Goal: Task Accomplishment & Management: Use online tool/utility

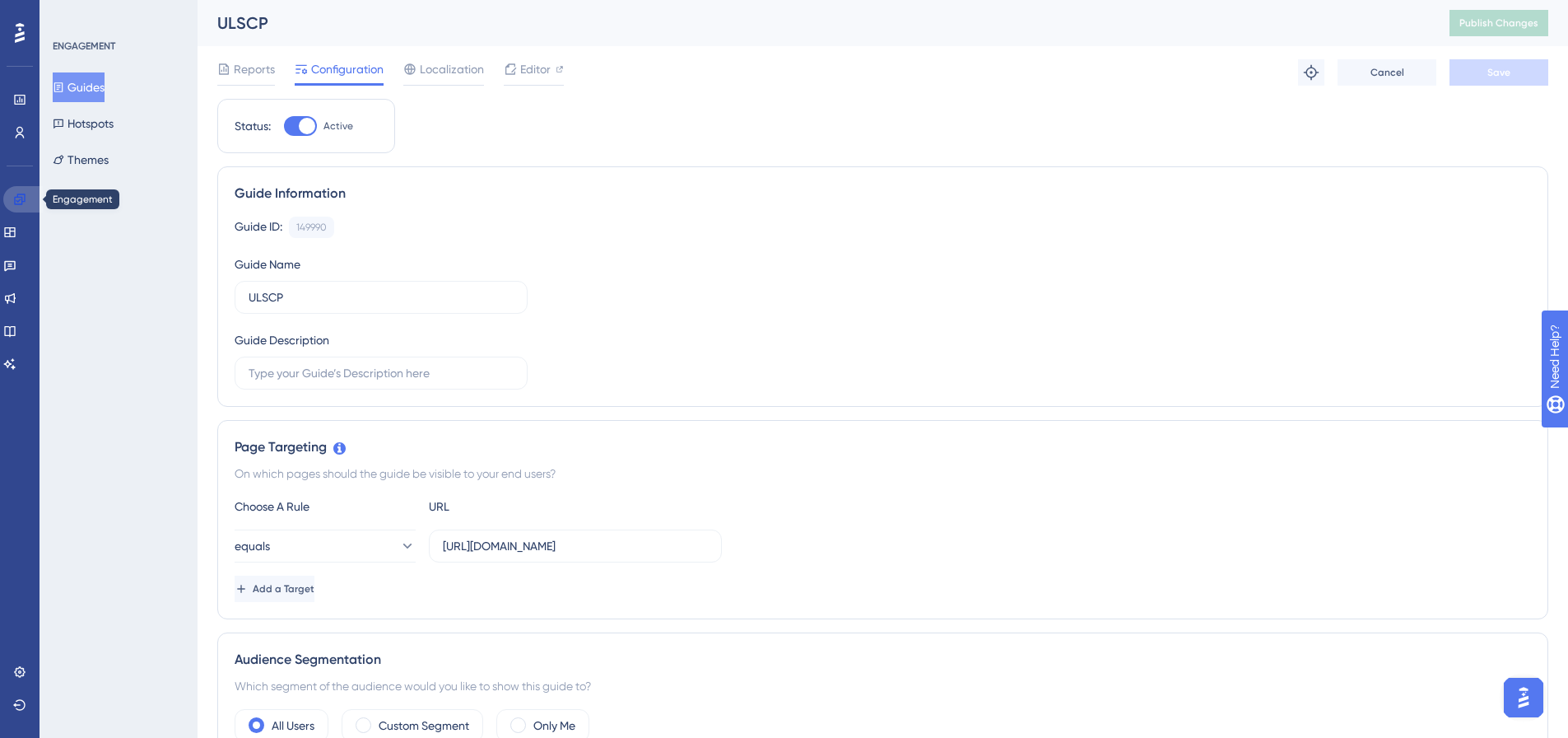
click at [17, 195] on icon at bounding box center [19, 198] width 11 height 11
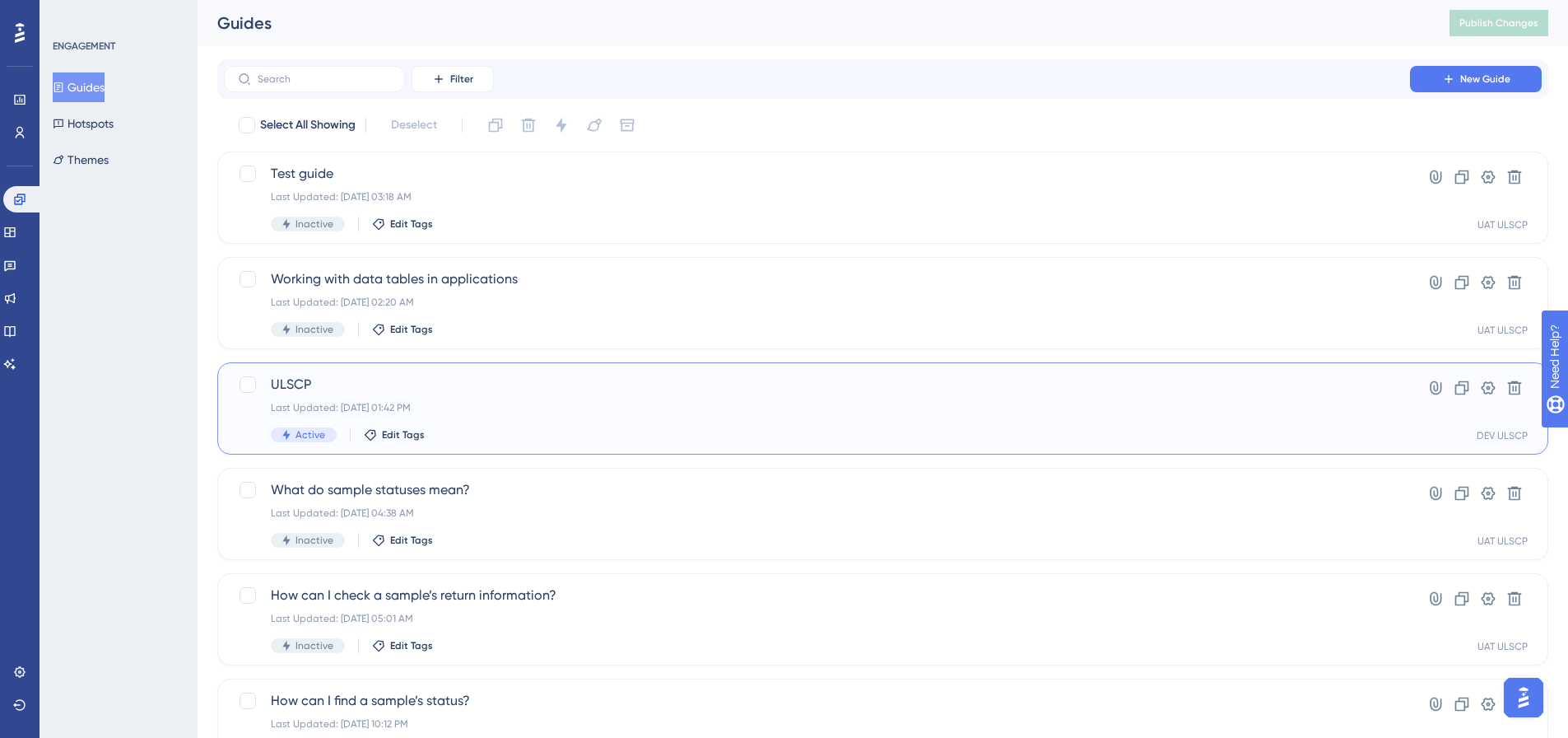
click at [488, 388] on span "ULSCP" at bounding box center [818, 384] width 1093 height 20
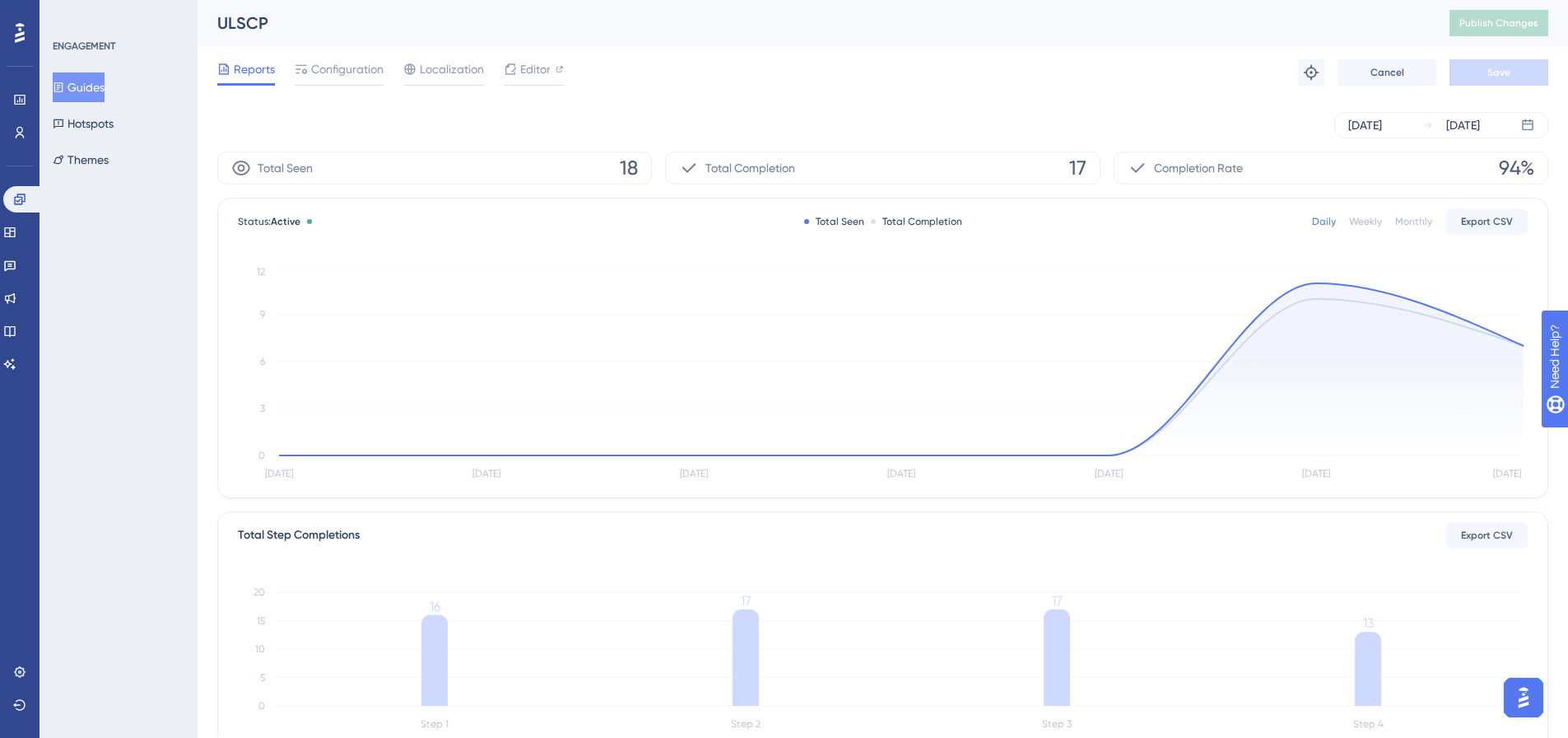
drag, startPoint x: 56, startPoint y: 100, endPoint x: 83, endPoint y: 92, distance: 28.2
click at [56, 100] on div "Guides Hotspots Themes" at bounding box center [119, 124] width 133 height 103
click at [88, 90] on button "Guides" at bounding box center [79, 87] width 52 height 30
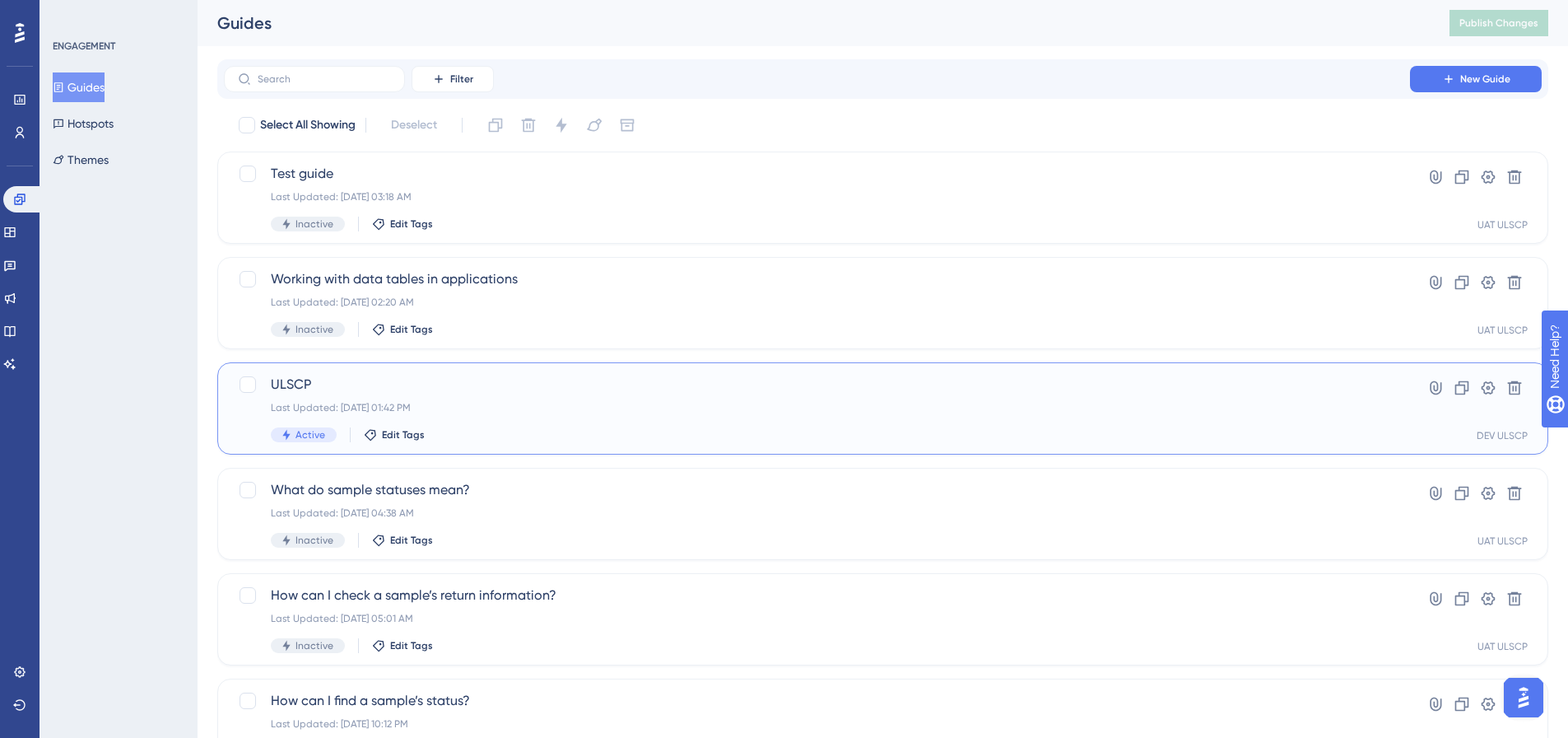
click at [426, 392] on span "ULSCP" at bounding box center [818, 384] width 1093 height 20
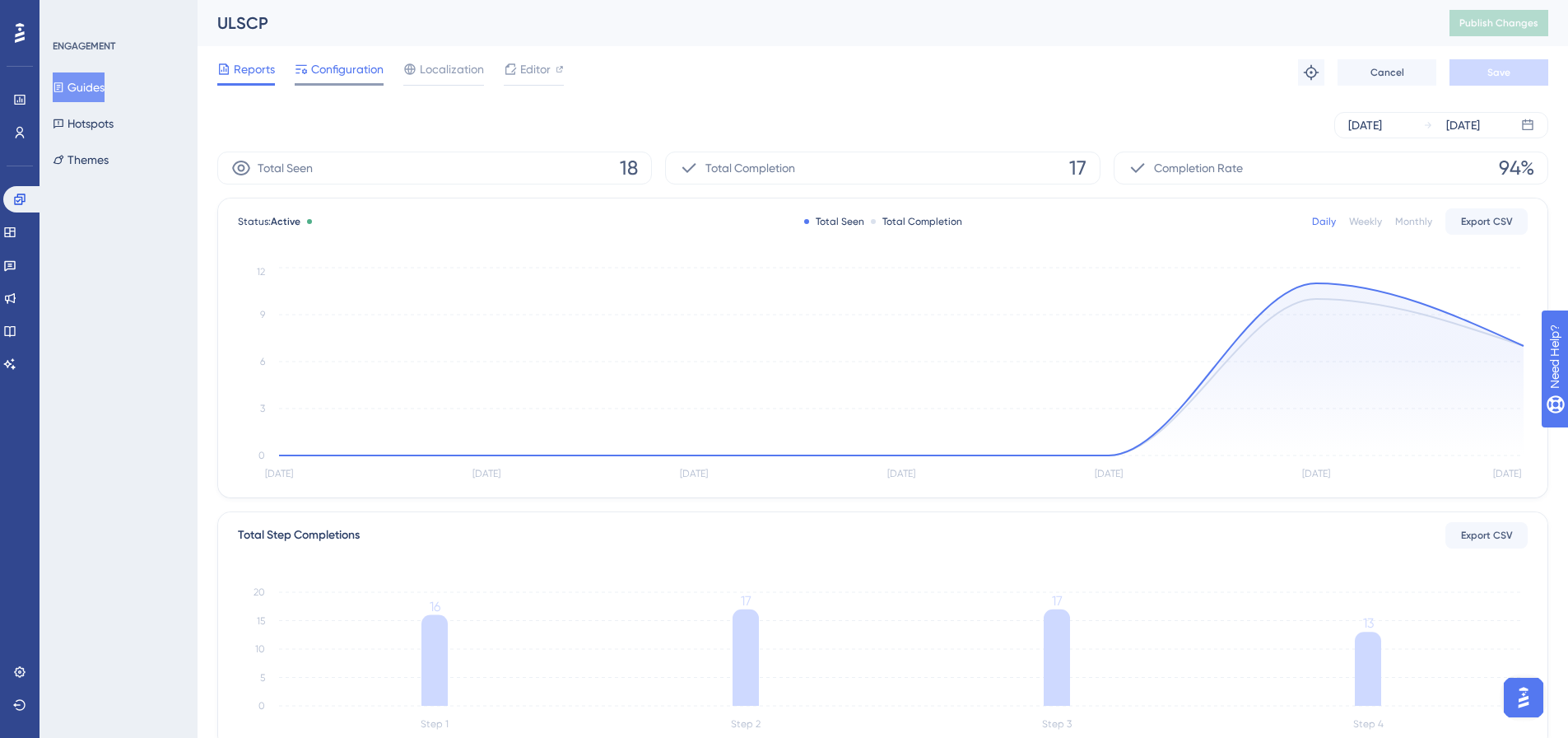
click at [340, 71] on span "Configuration" at bounding box center [348, 69] width 73 height 20
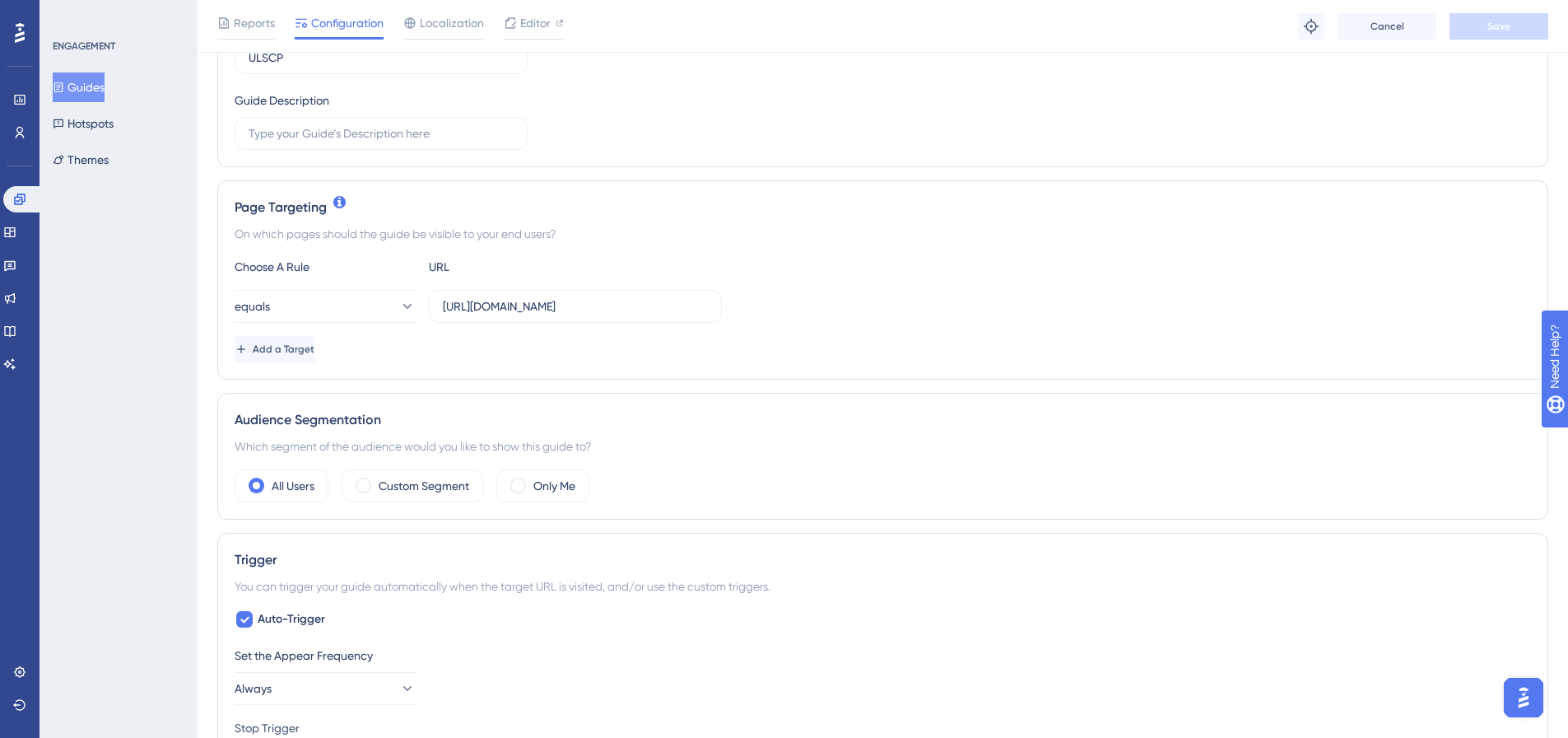
scroll to position [247, 0]
click at [538, 308] on input "https://dev.myul.ulplatform.com/samples" at bounding box center [575, 305] width 265 height 18
click at [848, 284] on div "Choose A Rule URL equals https://dev.myul.ulplatform.com/samples Add a Target" at bounding box center [883, 309] width 1297 height 105
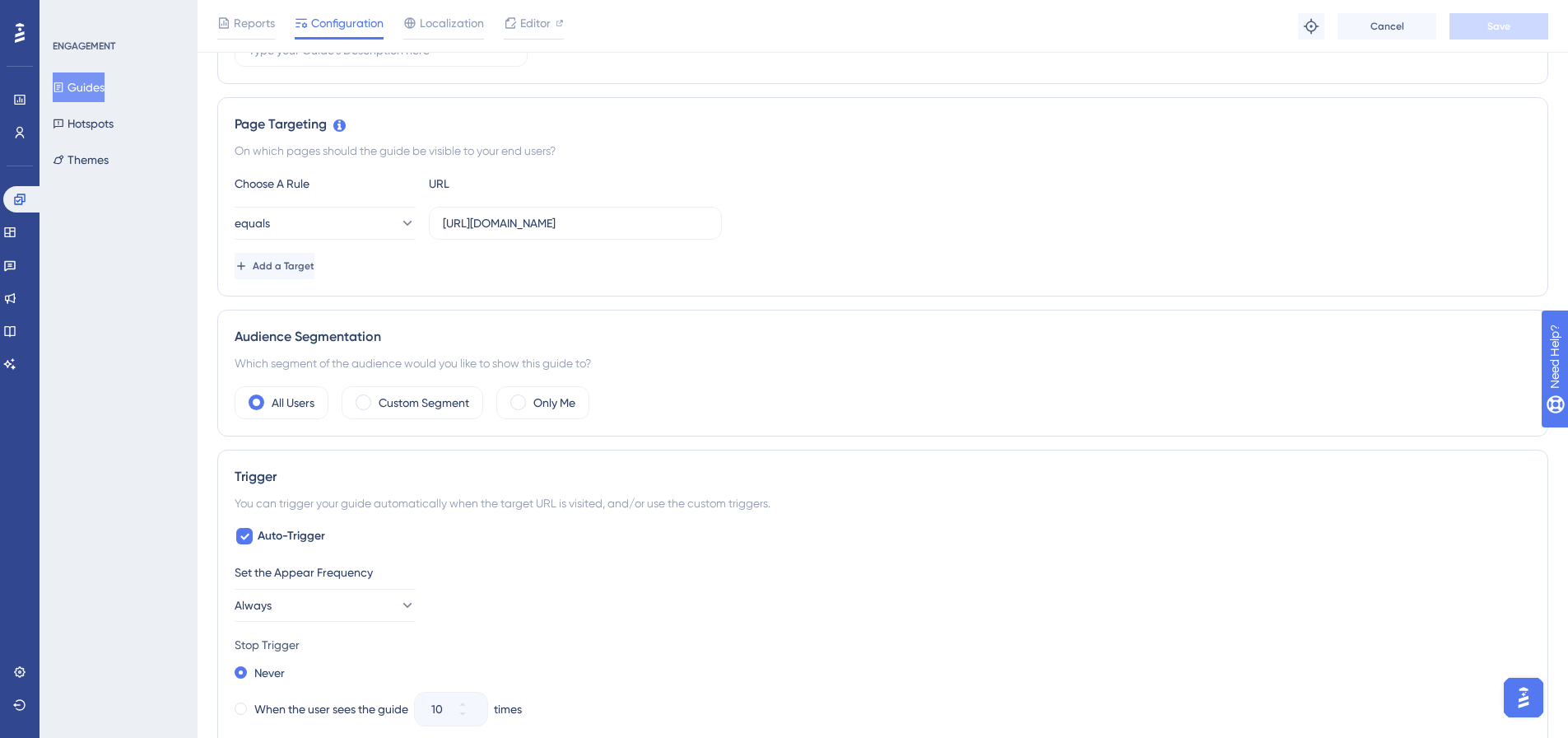
scroll to position [0, 0]
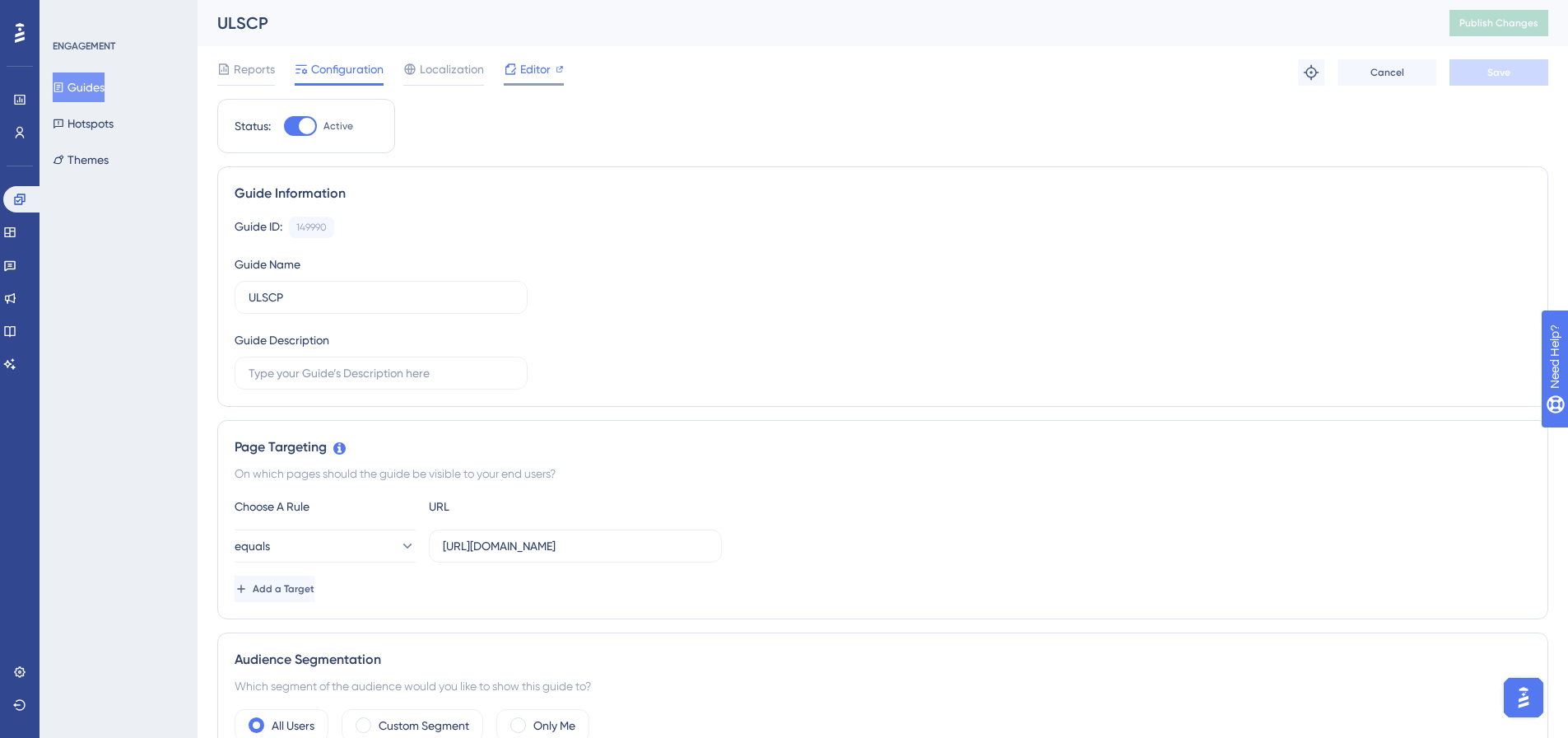
click at [541, 69] on span "Editor" at bounding box center [536, 69] width 31 height 20
click at [251, 67] on span "Reports" at bounding box center [254, 69] width 41 height 20
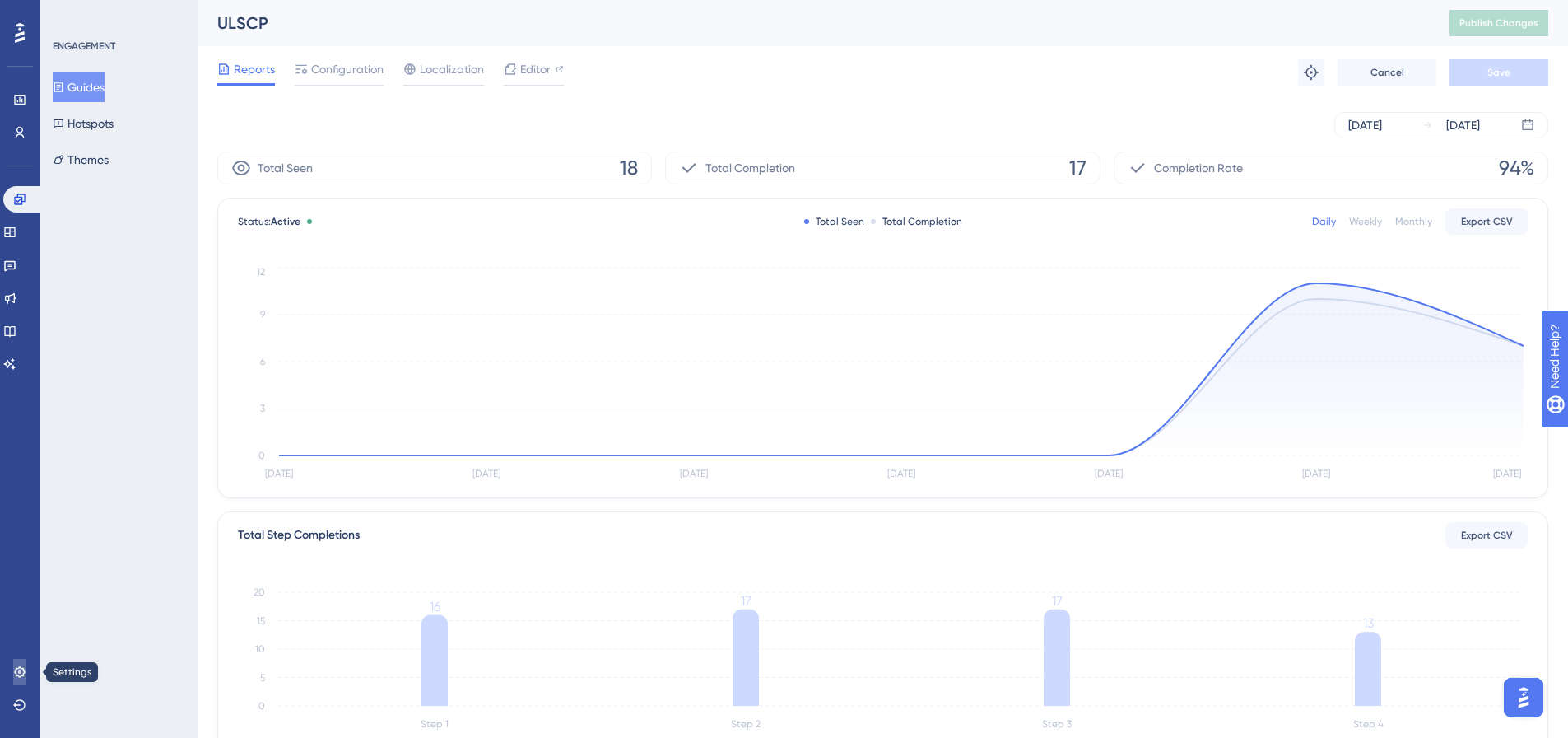
click at [19, 668] on icon at bounding box center [19, 671] width 11 height 11
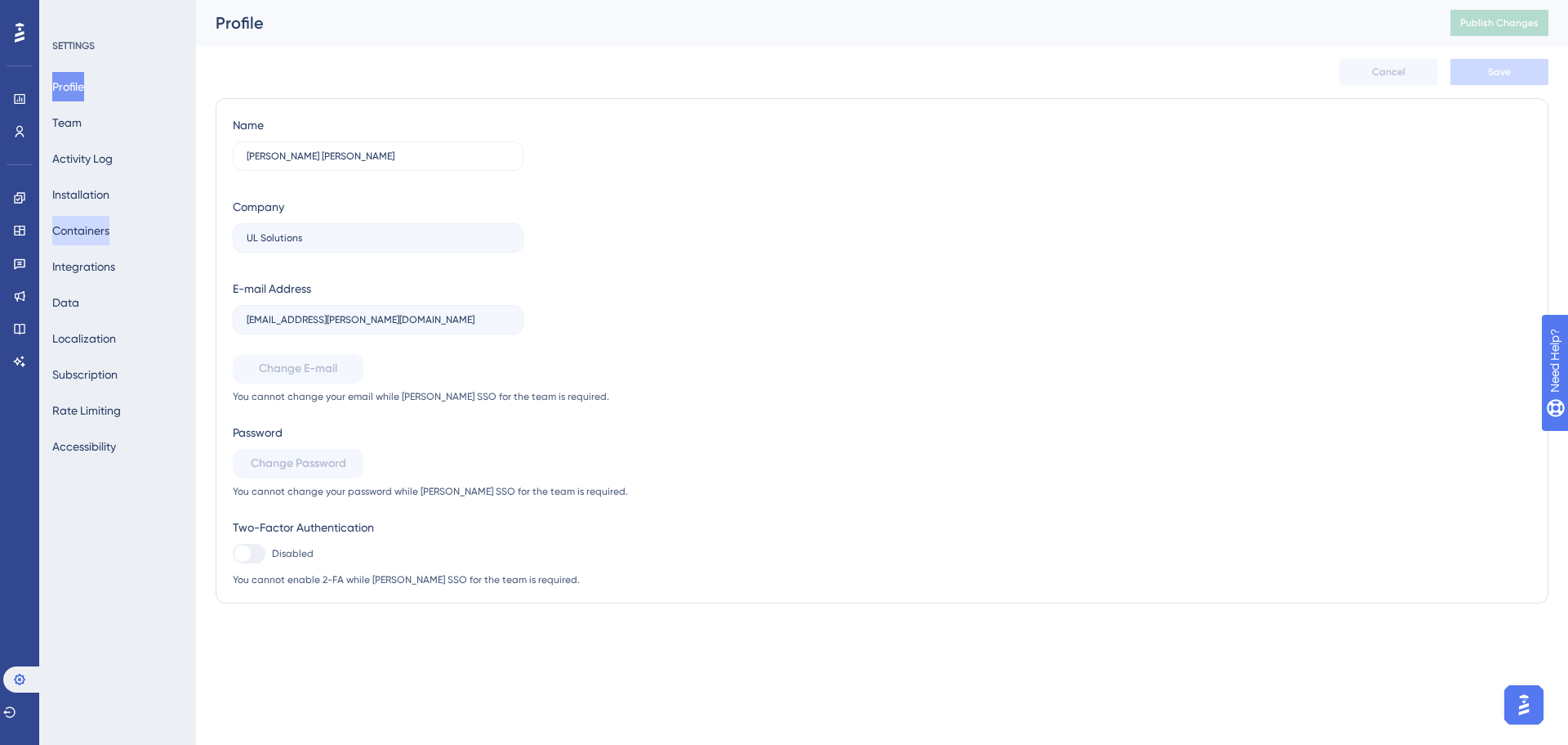
click at [107, 229] on button "Containers" at bounding box center [81, 230] width 57 height 29
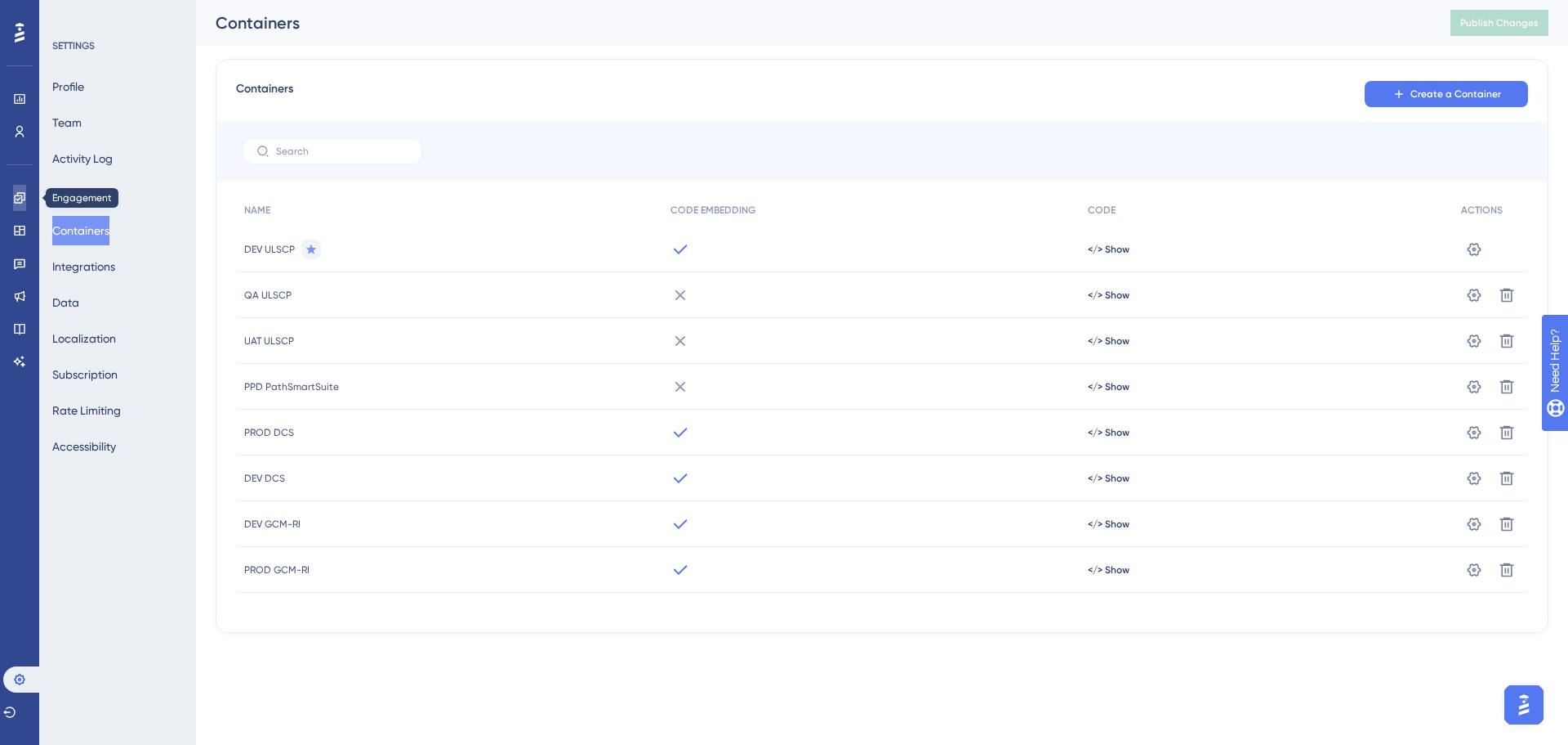
click at [20, 191] on icon at bounding box center [20, 198] width 13 height 13
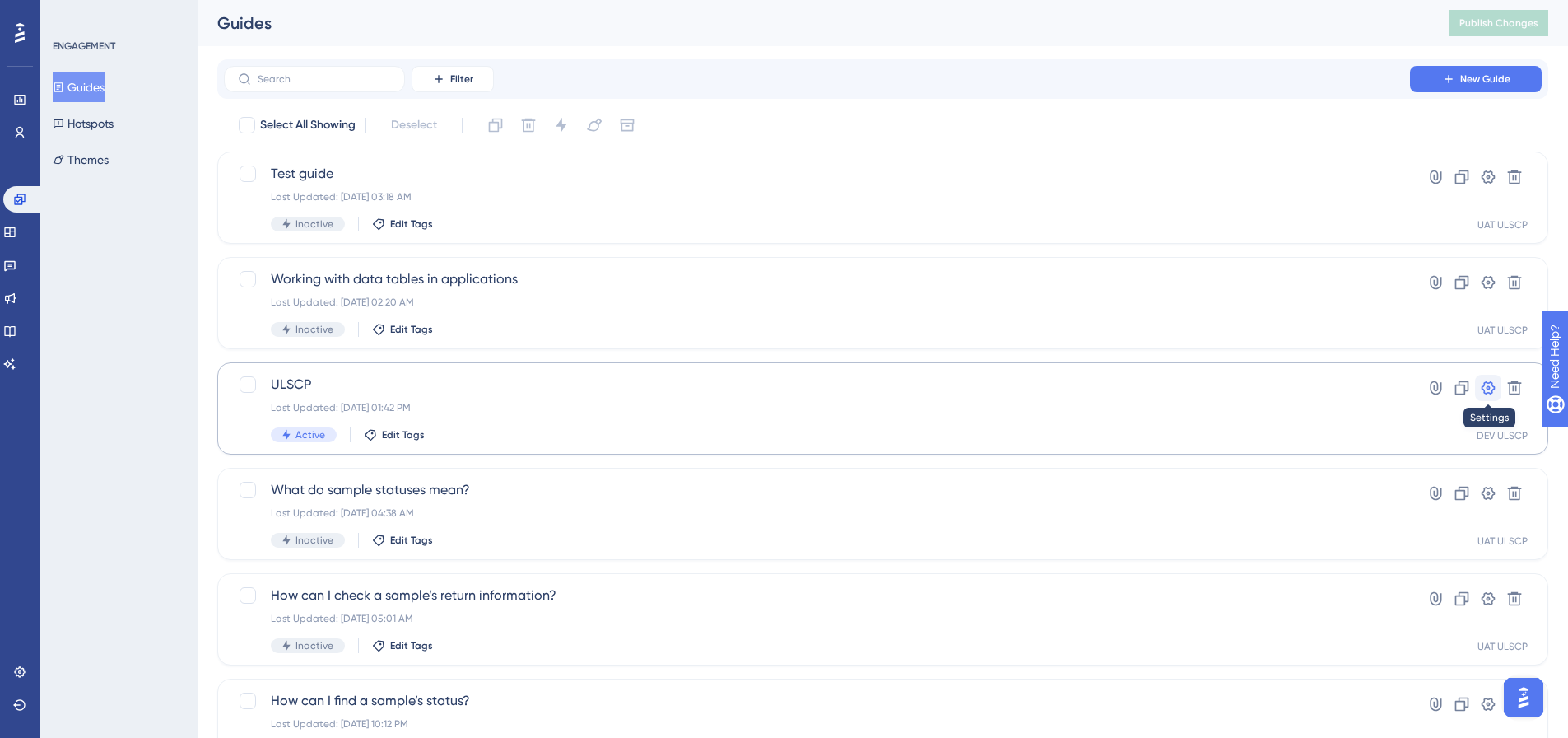
click at [1495, 388] on icon at bounding box center [1488, 388] width 14 height 13
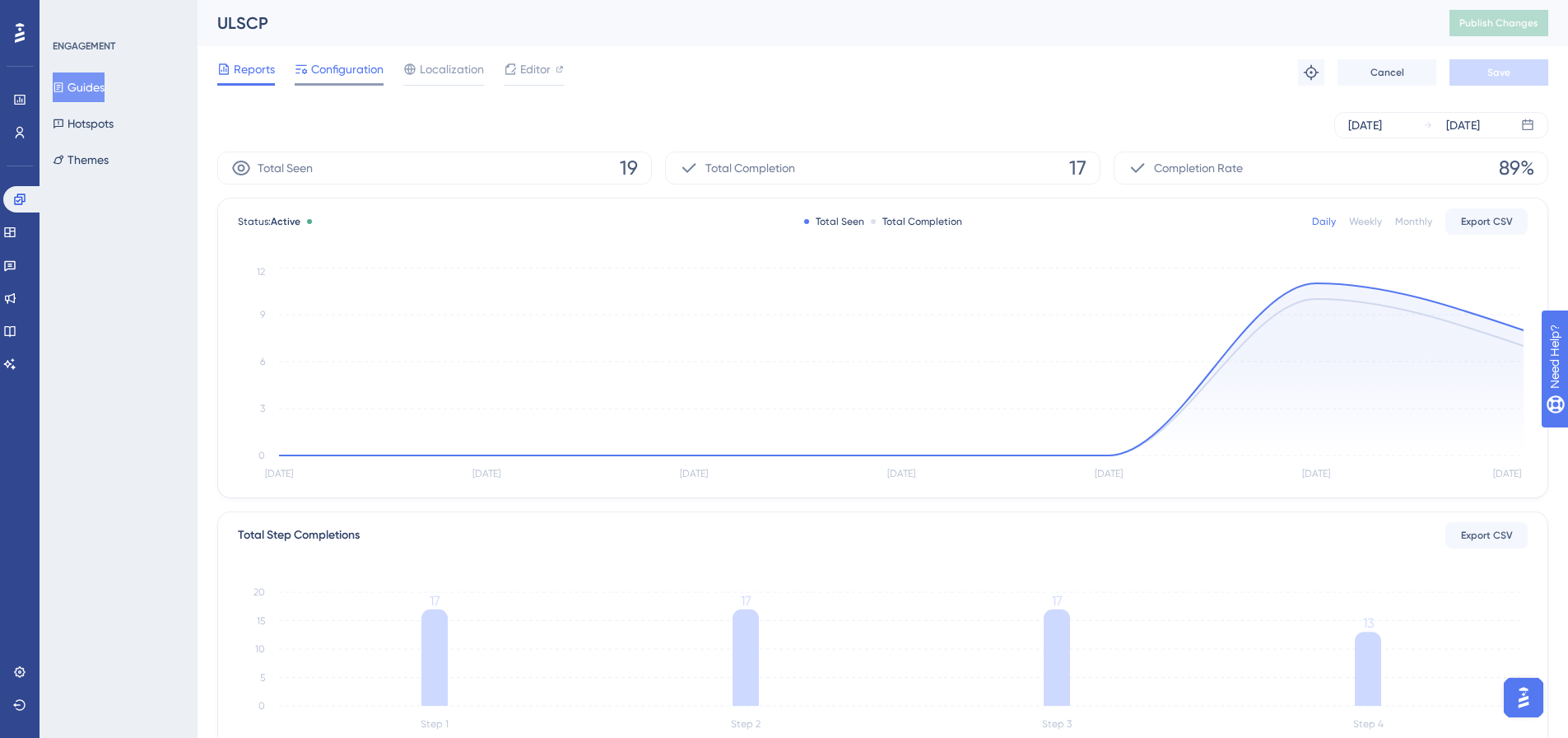
click at [342, 73] on span "Configuration" at bounding box center [348, 69] width 73 height 20
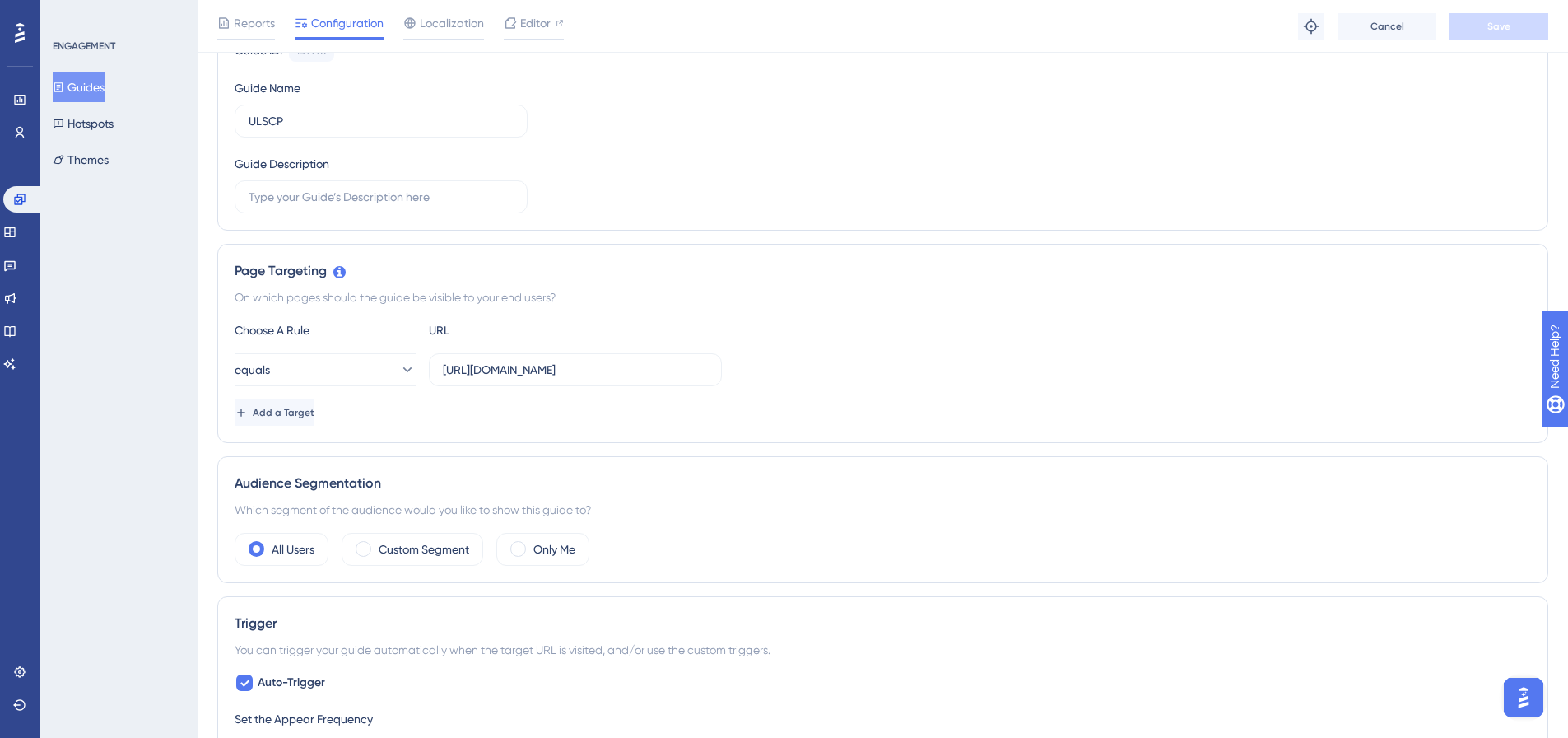
scroll to position [35, 0]
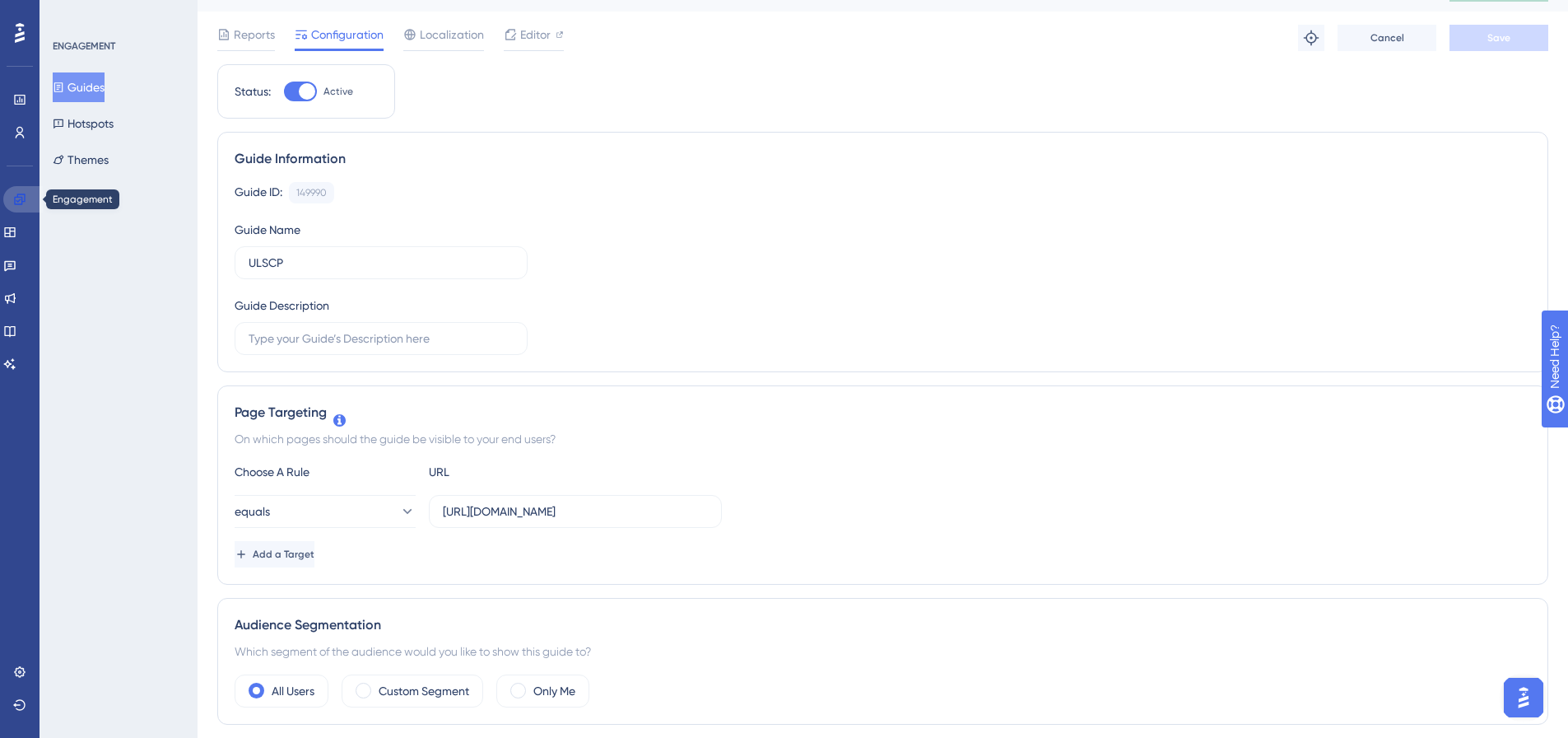
click at [15, 196] on icon at bounding box center [20, 199] width 13 height 13
